Goal: Task Accomplishment & Management: Use online tool/utility

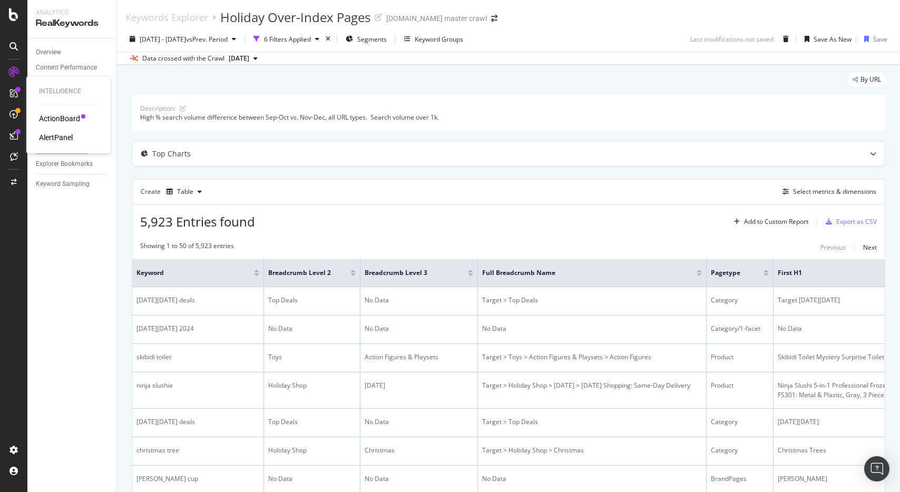
click at [71, 121] on div "ActionBoard" at bounding box center [59, 118] width 41 height 11
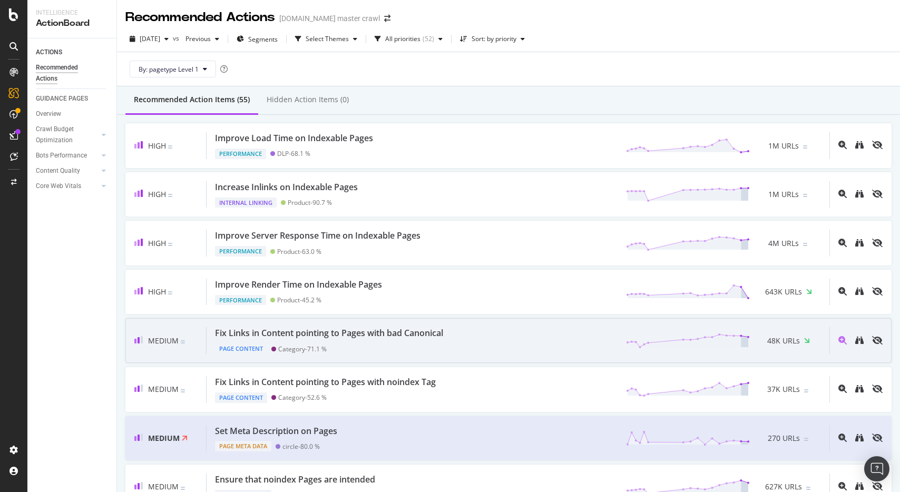
click at [457, 338] on div "Fix Links in Content pointing to Pages with bad Canonical Page Content Category…" at bounding box center [518, 340] width 623 height 27
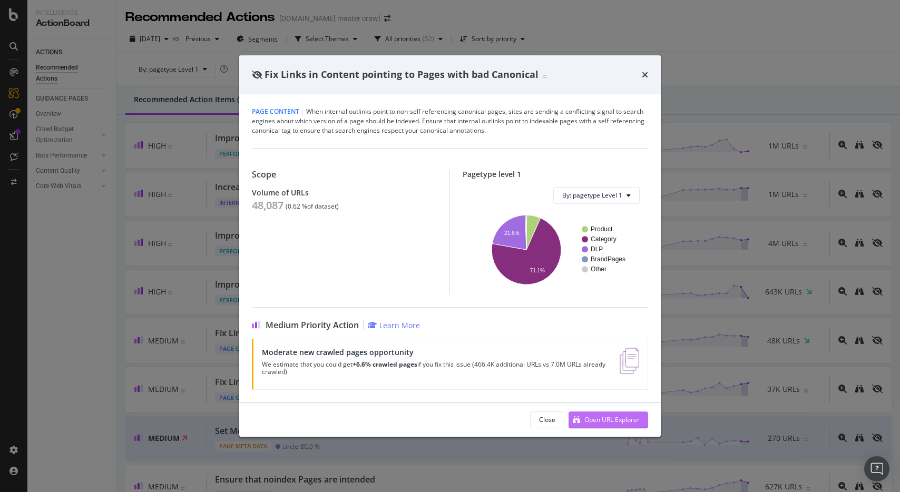
click at [588, 418] on div "Open URL Explorer" at bounding box center [611, 419] width 55 height 9
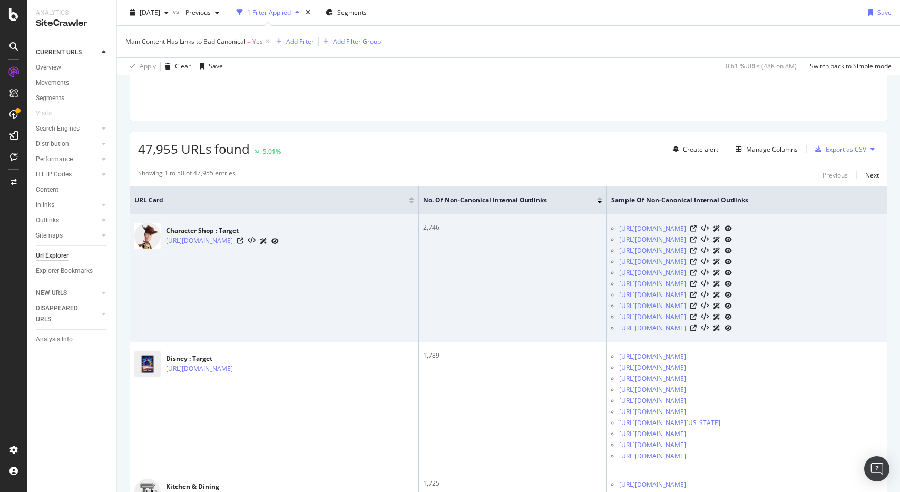
scroll to position [135, 0]
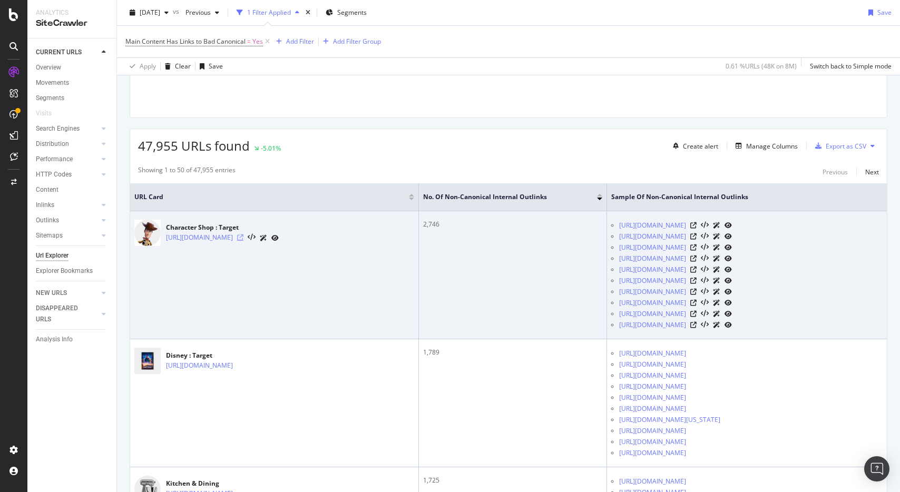
click at [243, 239] on icon at bounding box center [240, 237] width 6 height 6
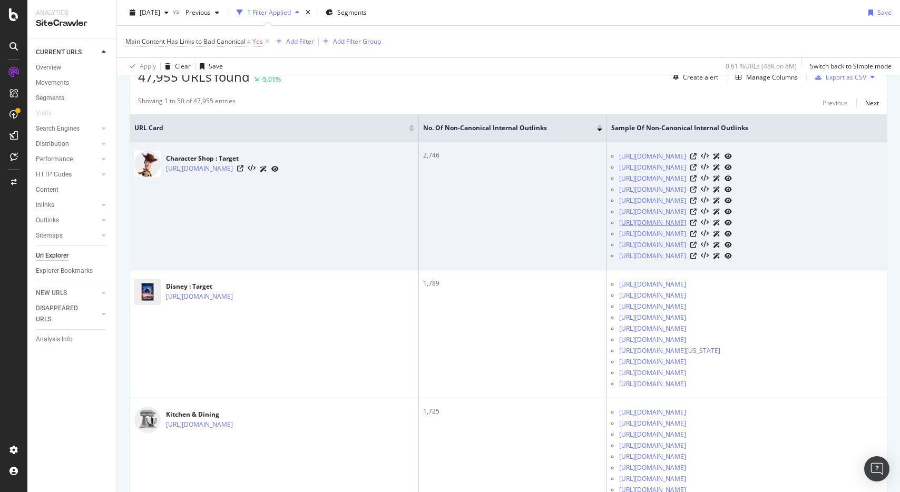
scroll to position [205, 0]
click at [696, 213] on icon at bounding box center [693, 210] width 6 height 6
